Goal: Book appointment/travel/reservation

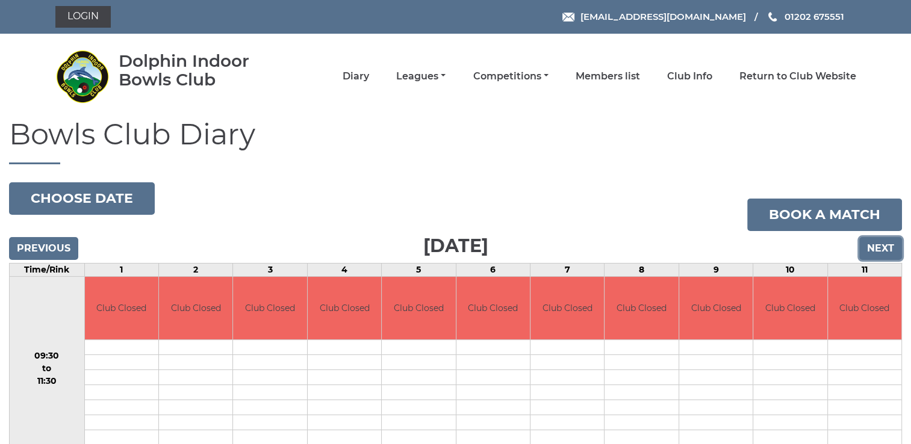
click at [886, 250] on input "Next" at bounding box center [880, 248] width 43 height 23
click at [884, 249] on input "Next" at bounding box center [880, 248] width 43 height 23
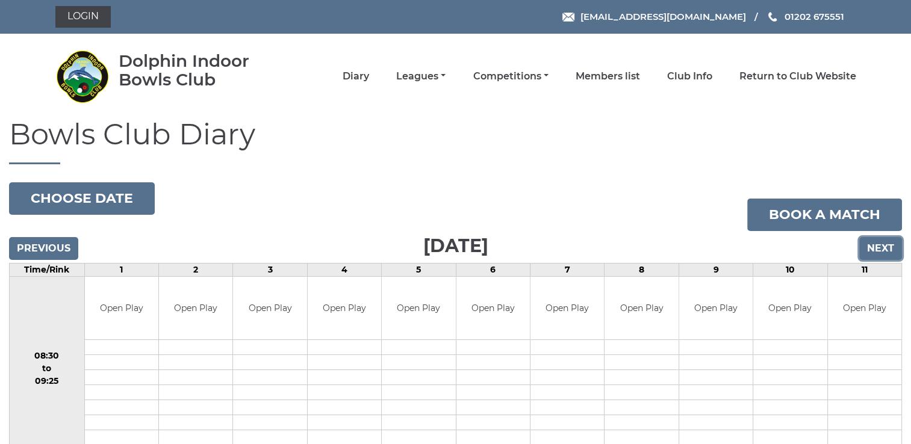
click at [884, 246] on input "Next" at bounding box center [880, 248] width 43 height 23
click at [881, 252] on input "Next" at bounding box center [880, 248] width 43 height 23
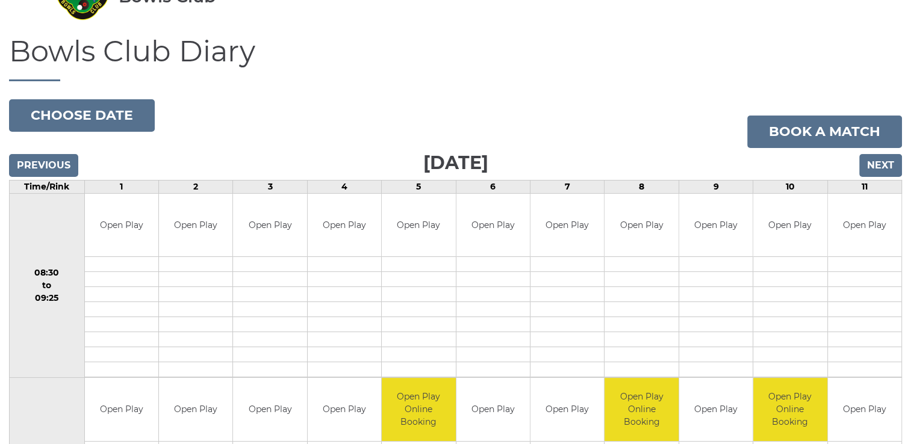
scroll to position [88, 0]
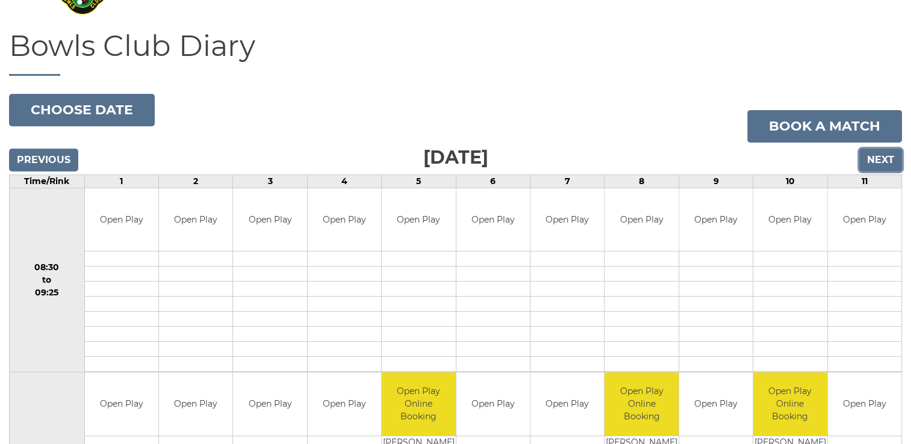
click at [884, 163] on input "Next" at bounding box center [880, 160] width 43 height 23
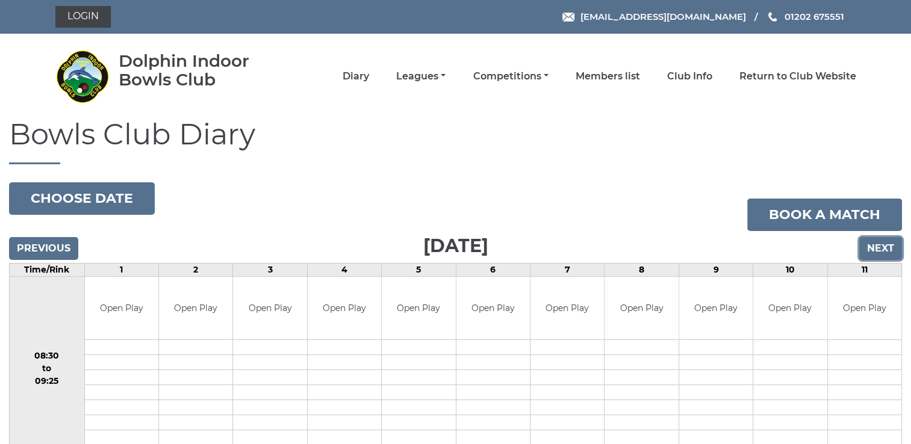
click at [882, 247] on input "Next" at bounding box center [880, 248] width 43 height 23
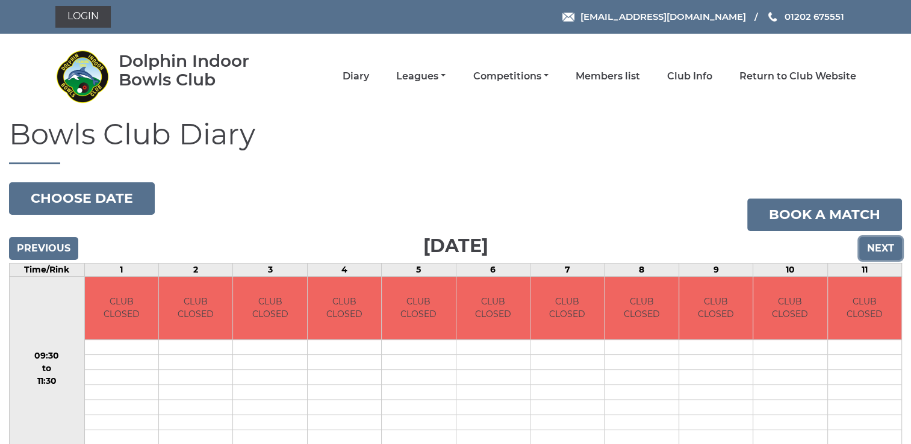
click at [882, 247] on input "Next" at bounding box center [880, 248] width 43 height 23
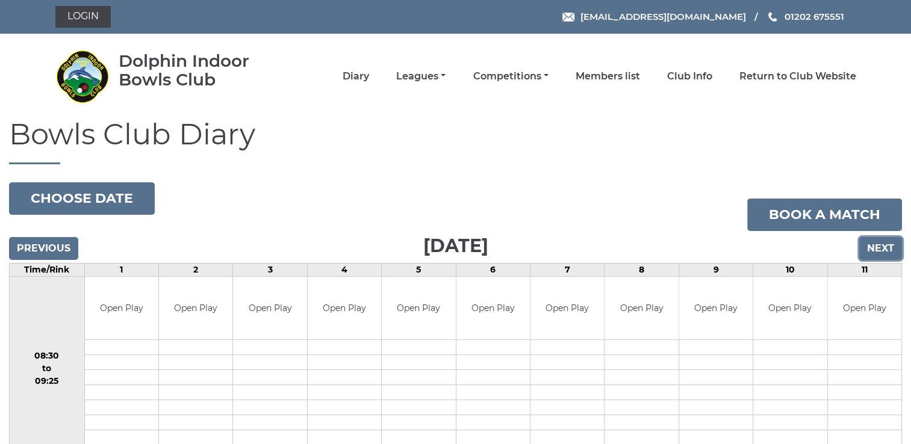
click at [878, 247] on input "Next" at bounding box center [880, 248] width 43 height 23
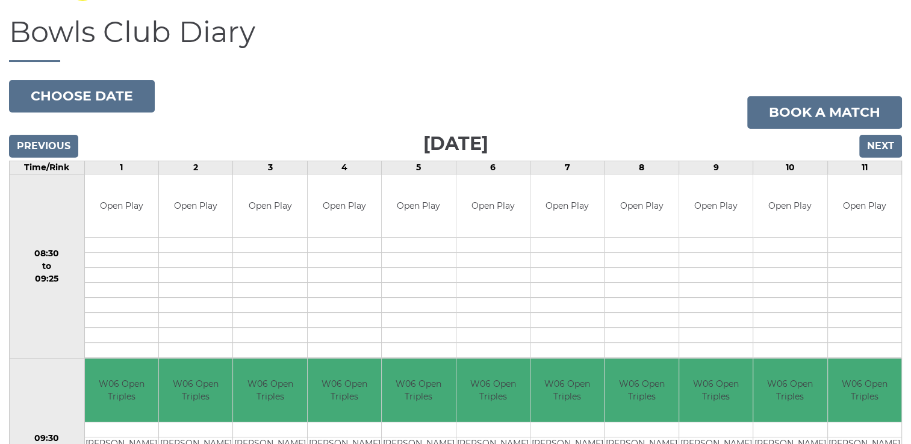
scroll to position [111, 0]
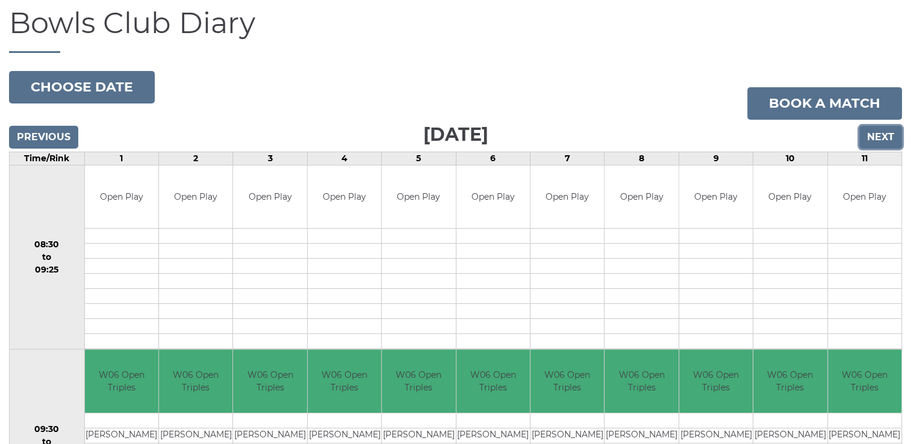
click at [878, 134] on input "Next" at bounding box center [880, 137] width 43 height 23
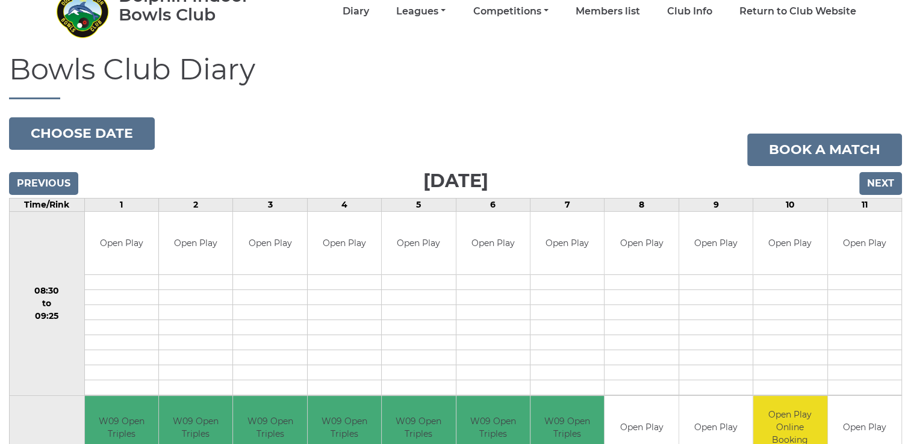
scroll to position [52, 0]
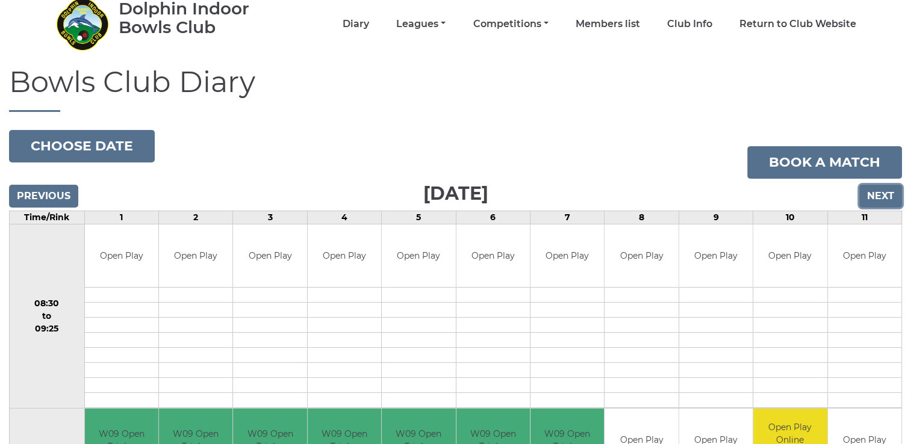
click at [881, 195] on input "Next" at bounding box center [880, 196] width 43 height 23
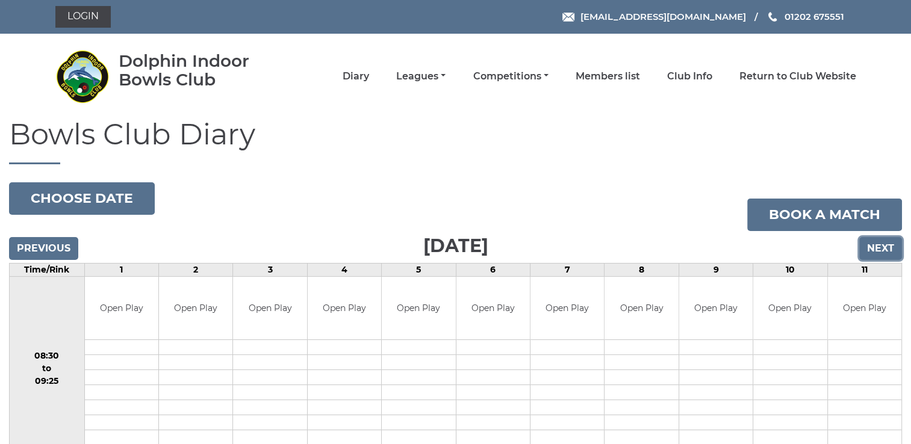
click at [881, 253] on input "Next" at bounding box center [880, 248] width 43 height 23
